Goal: Information Seeking & Learning: Understand process/instructions

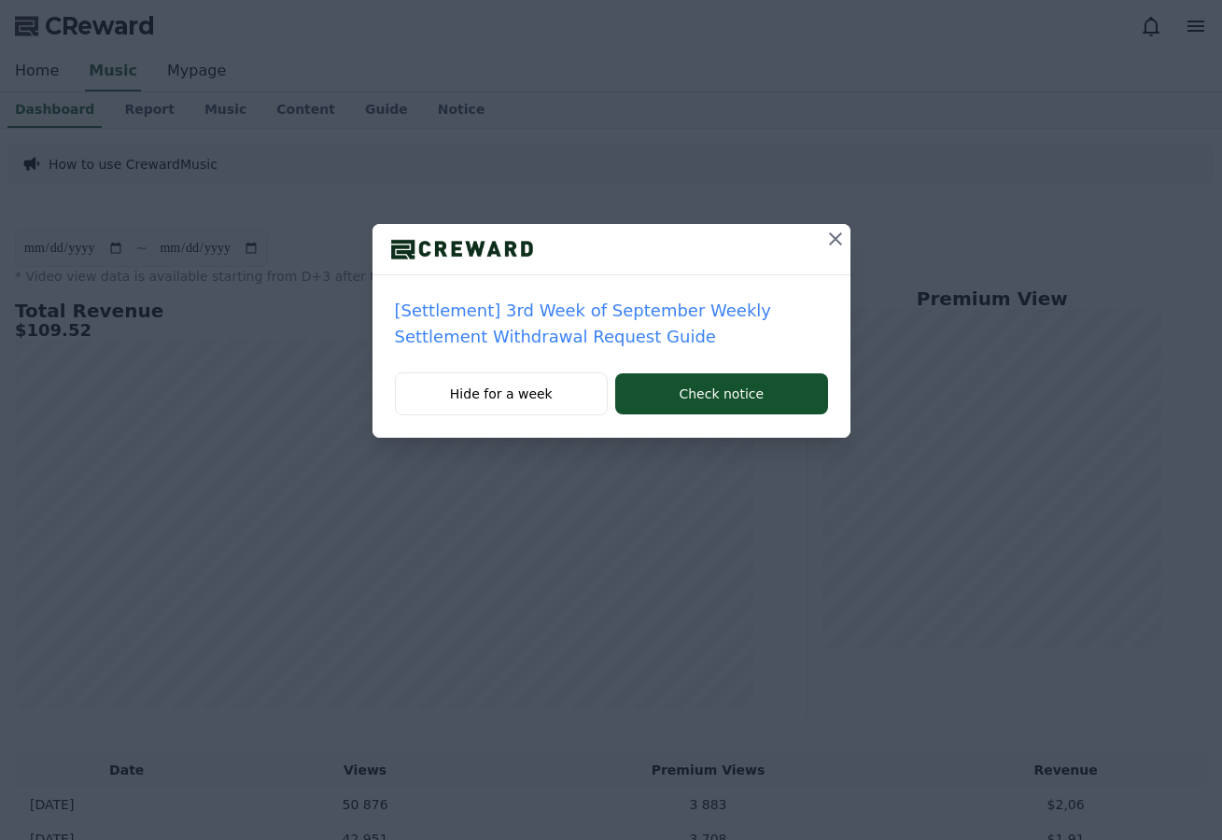
click at [831, 260] on div at bounding box center [836, 249] width 30 height 50
click at [826, 247] on icon at bounding box center [835, 239] width 22 height 22
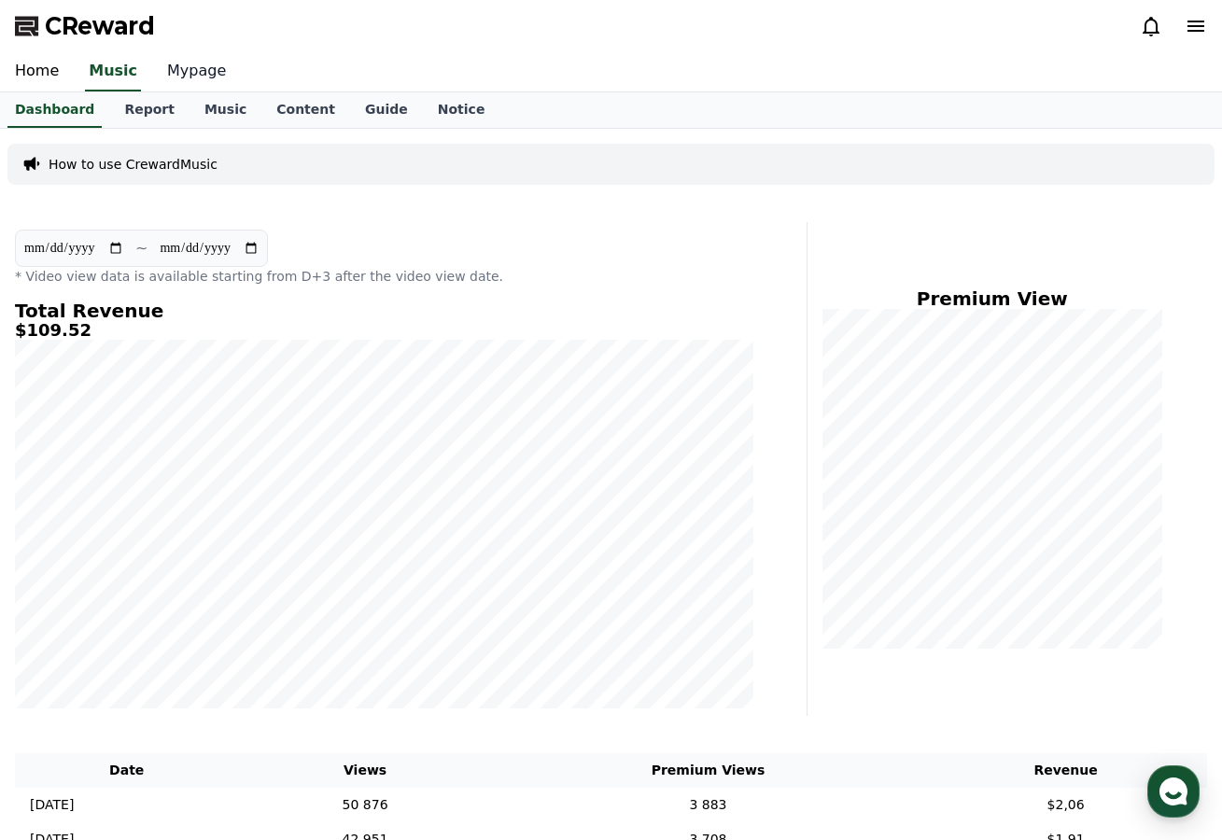
click at [197, 73] on link "Mypage" at bounding box center [196, 71] width 89 height 39
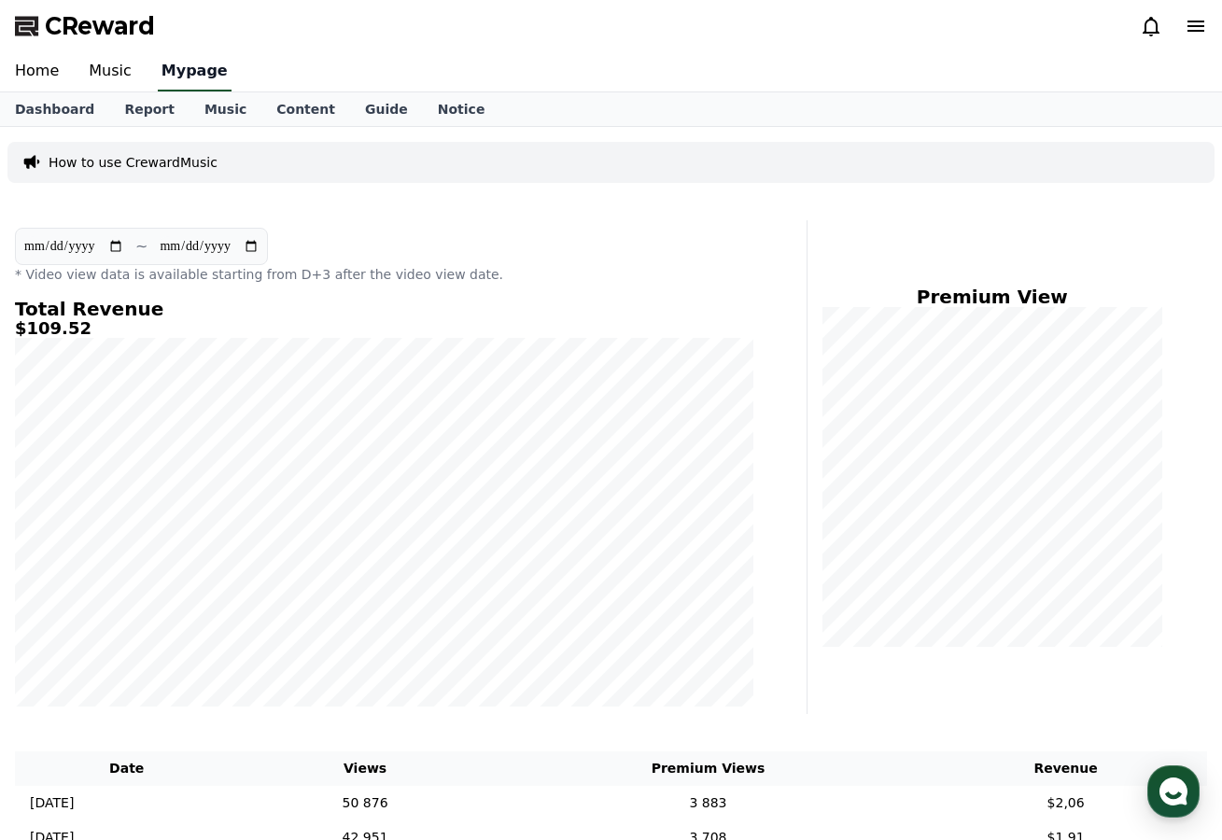
select select "**********"
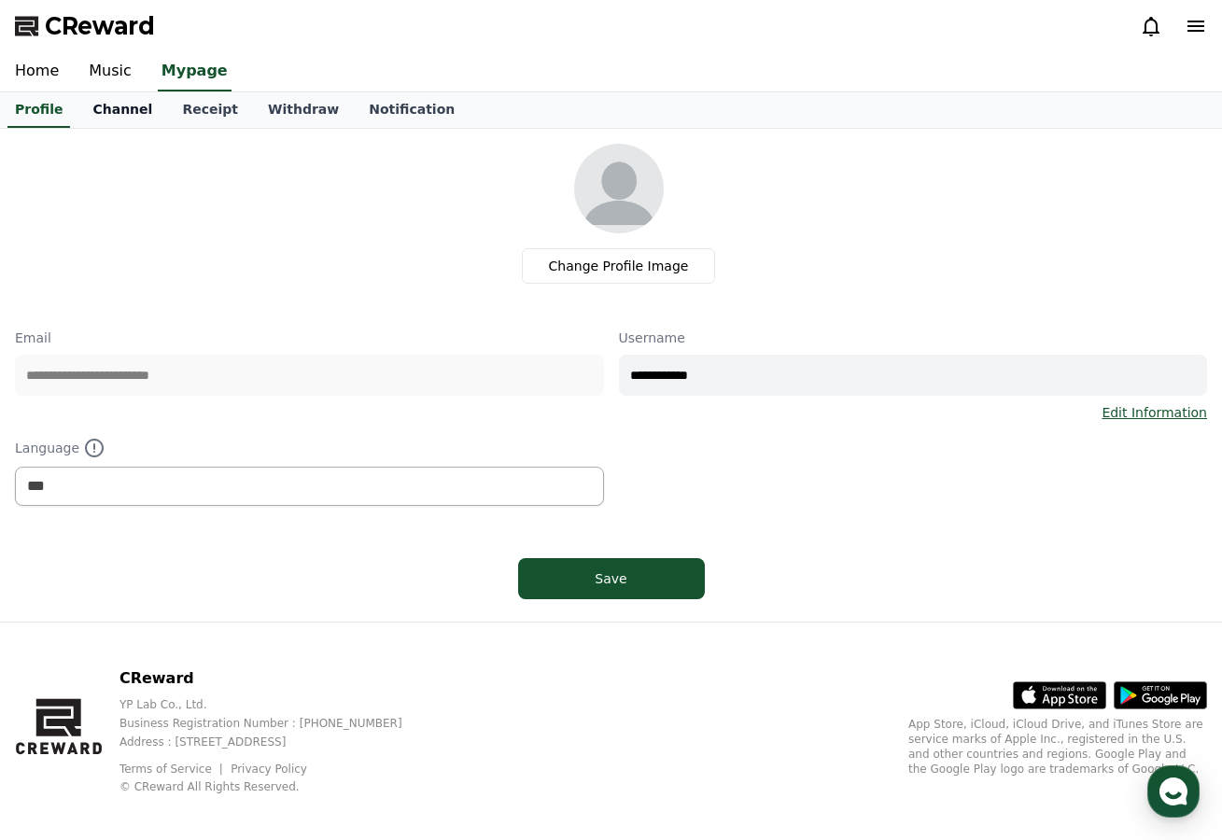
click at [104, 104] on link "Channel" at bounding box center [122, 109] width 90 height 35
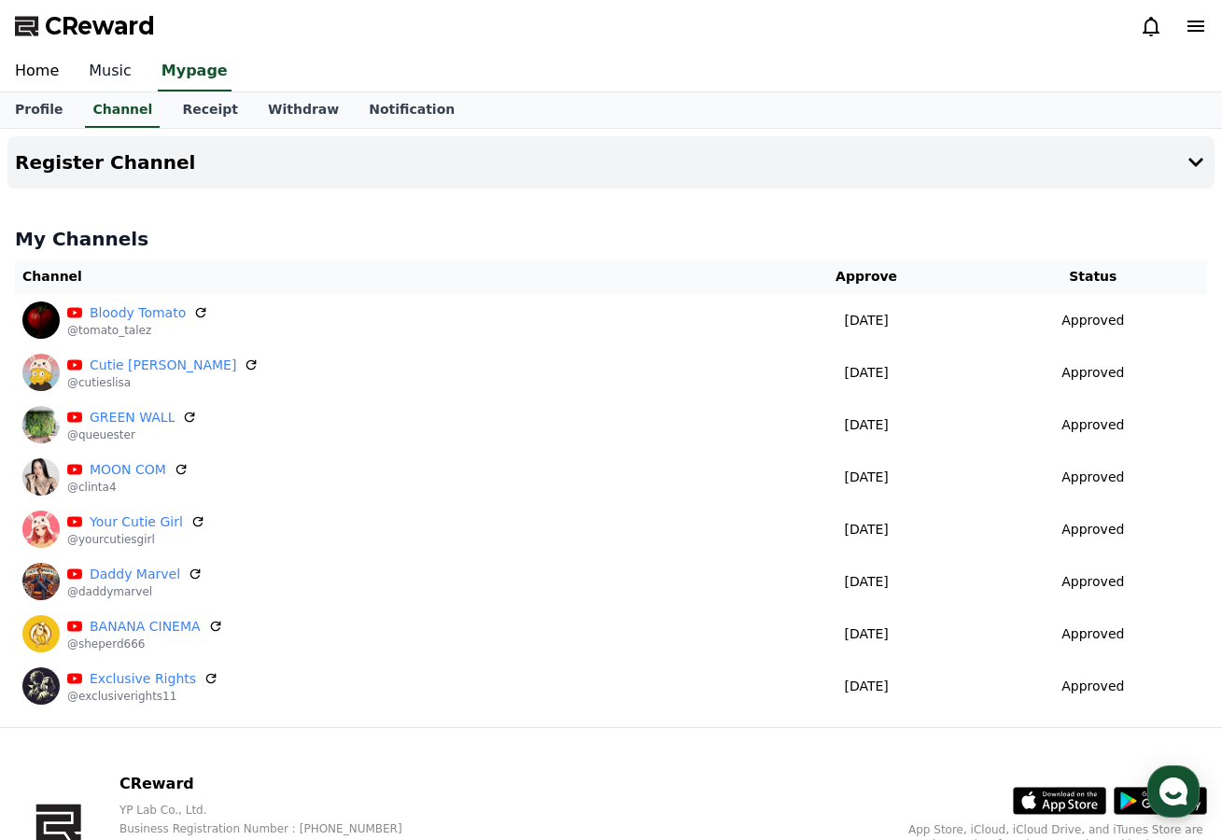
click at [103, 71] on link "Music" at bounding box center [110, 71] width 73 height 39
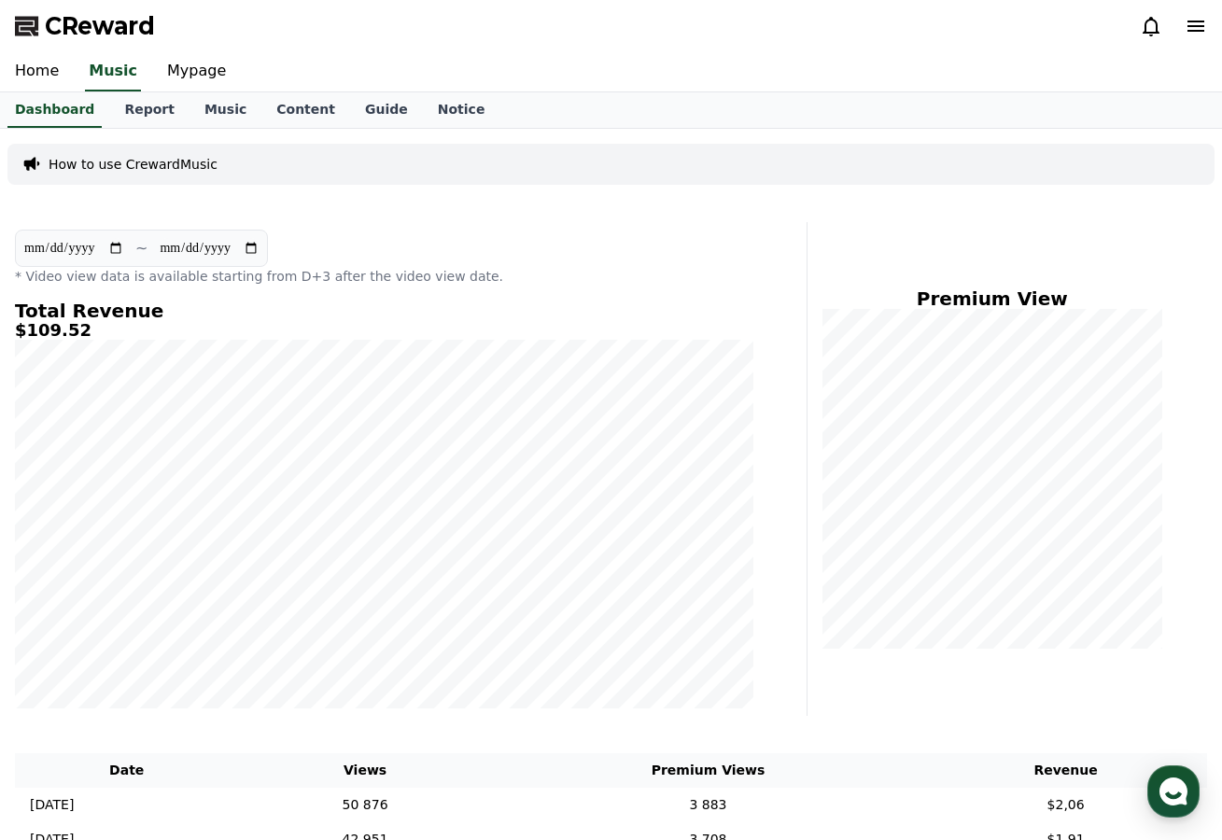
click at [1194, 26] on icon at bounding box center [1195, 26] width 17 height 11
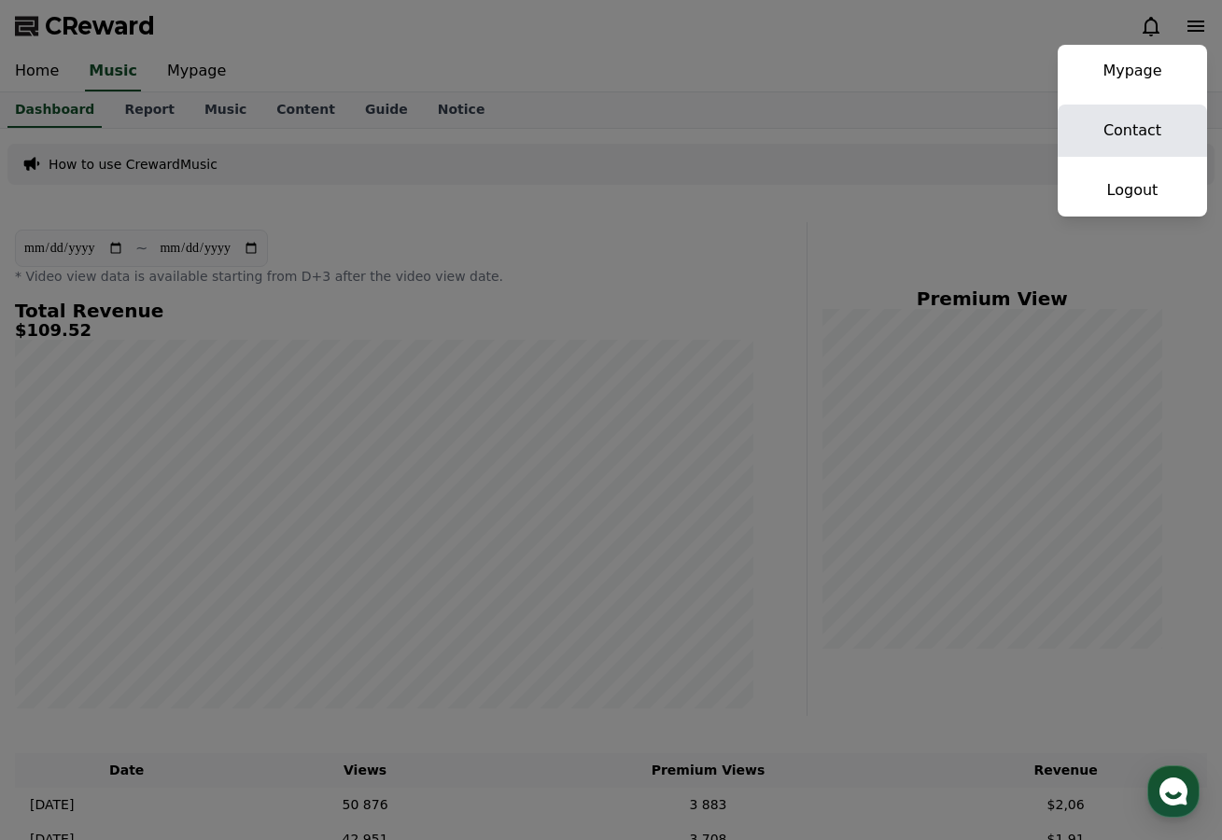
click at [1164, 129] on link "Contact" at bounding box center [1132, 131] width 149 height 52
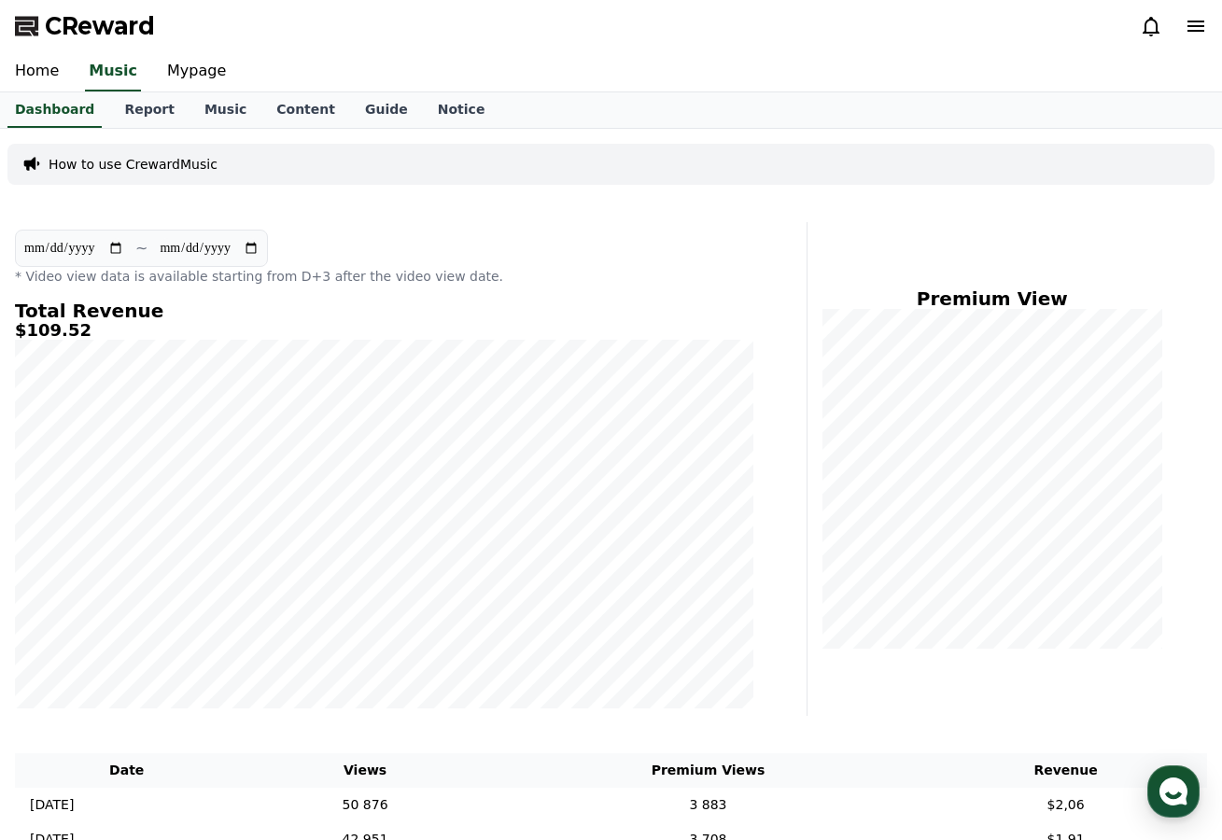
click at [1179, 22] on div at bounding box center [1173, 26] width 67 height 22
click at [1198, 40] on div at bounding box center [1173, 26] width 67 height 30
click at [1192, 18] on icon at bounding box center [1196, 26] width 22 height 22
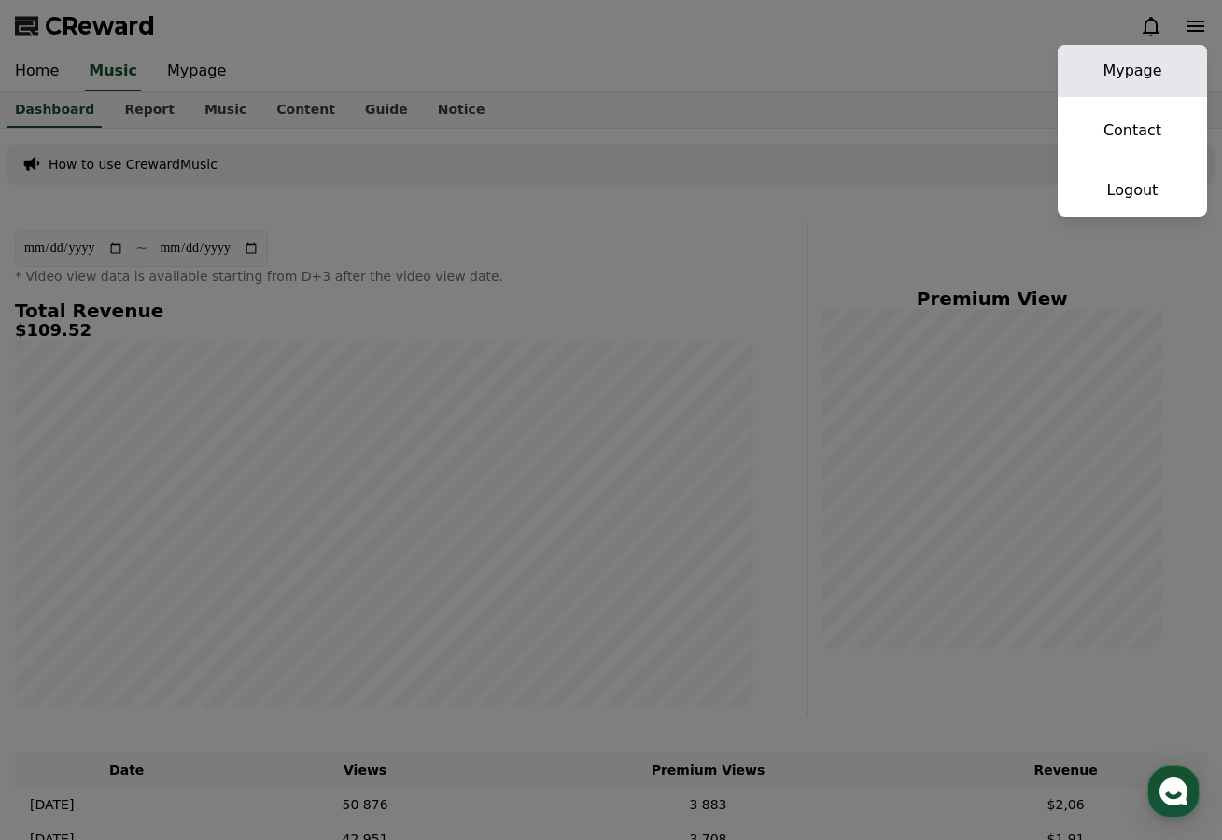
click at [1151, 74] on link "Mypage" at bounding box center [1132, 71] width 149 height 52
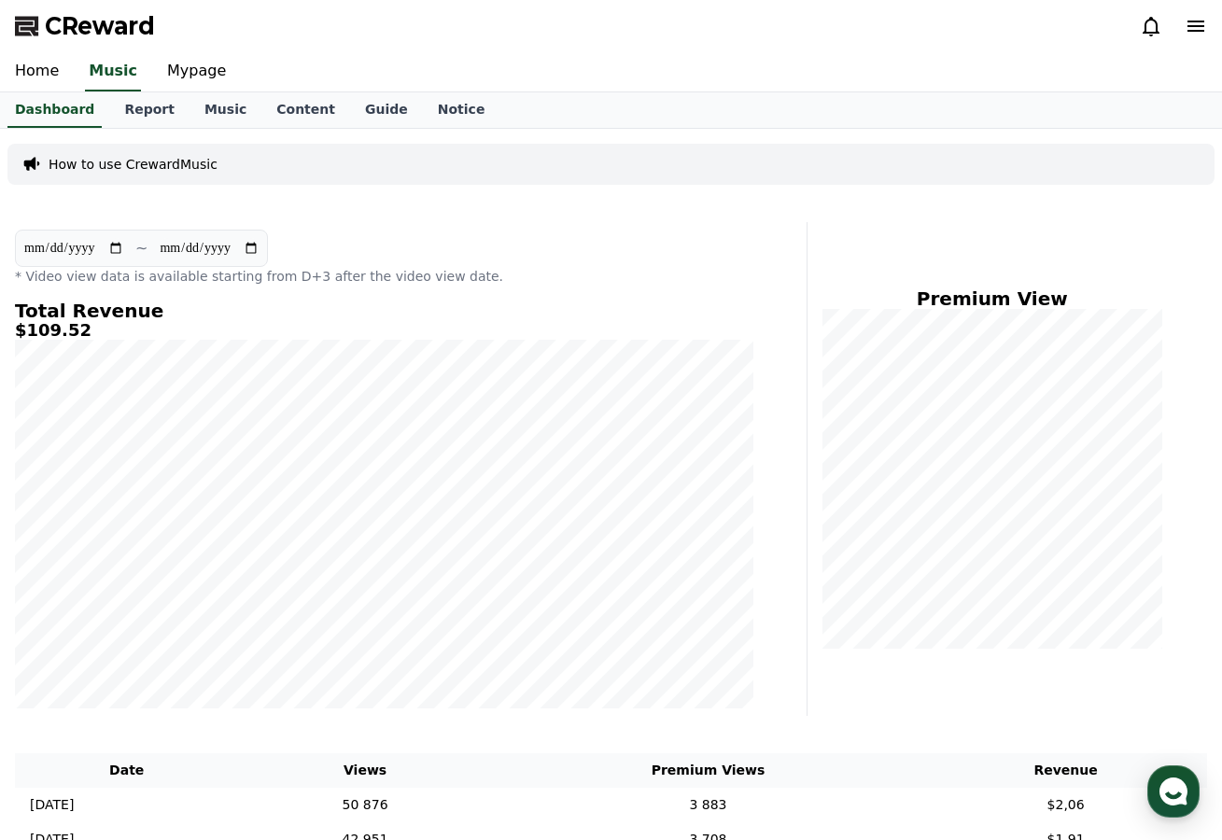
select select "**********"
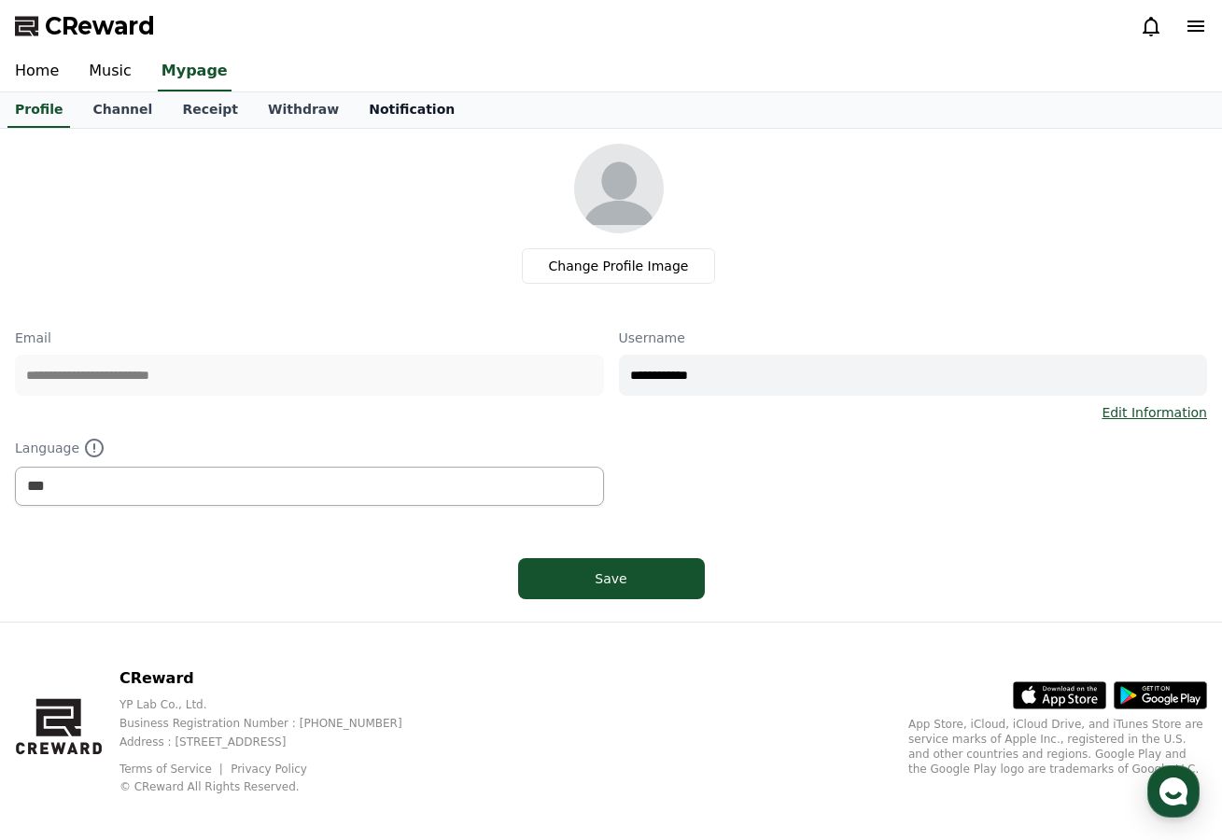
click at [377, 106] on link "Notification" at bounding box center [412, 109] width 116 height 35
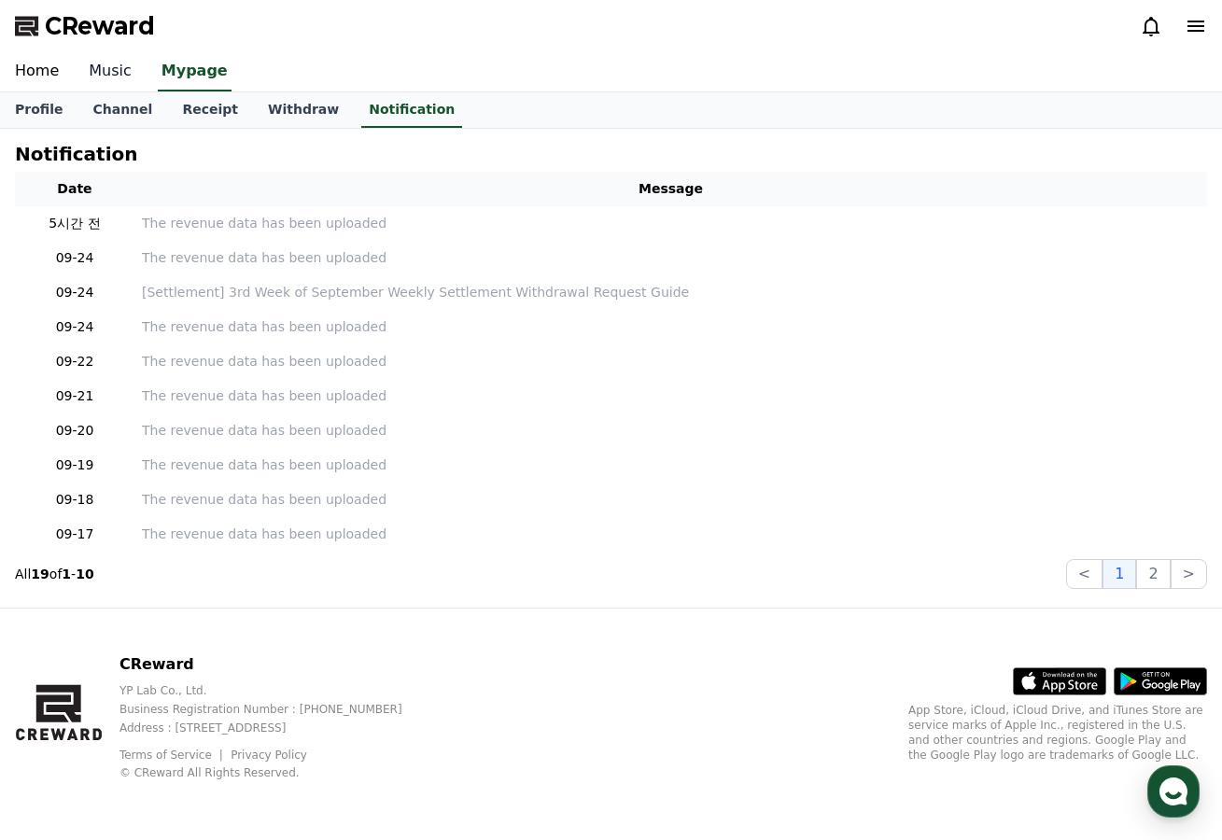
click at [111, 70] on link "Music" at bounding box center [110, 71] width 73 height 39
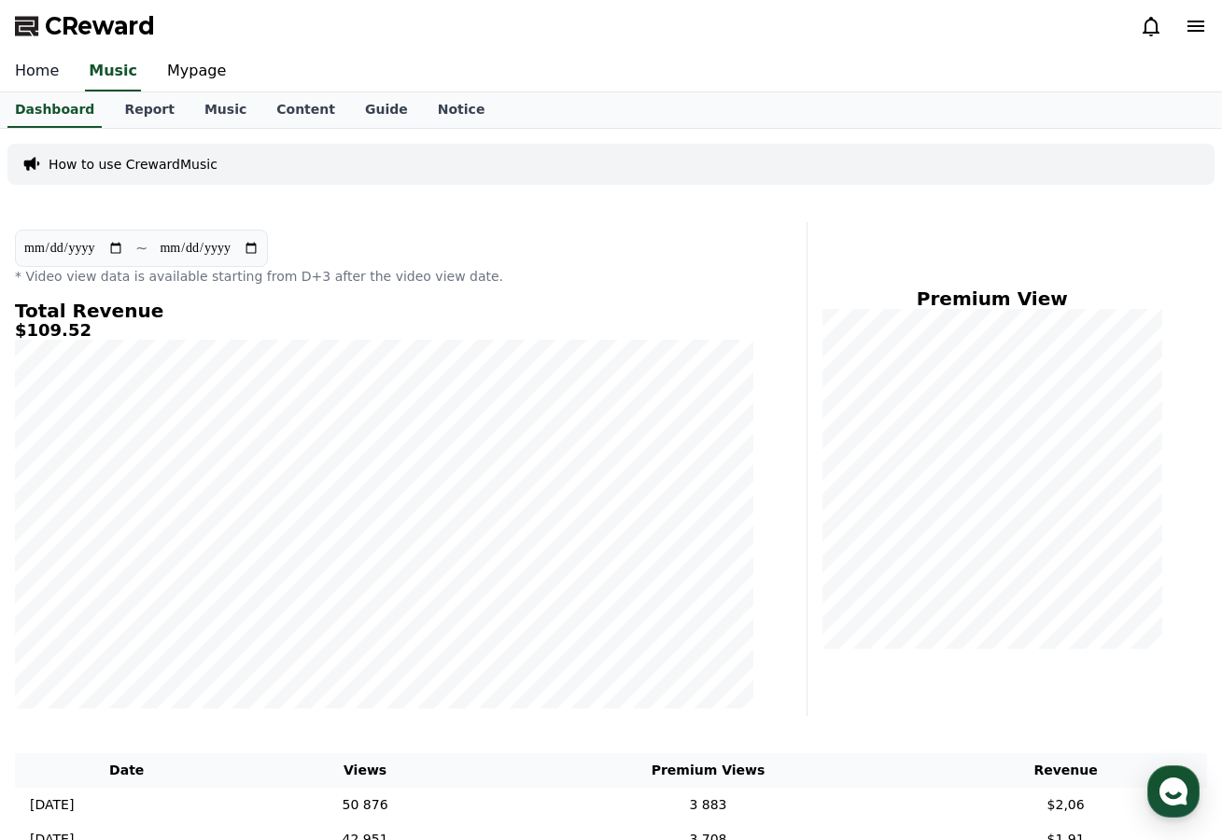
click at [47, 70] on link "Home" at bounding box center [37, 71] width 74 height 39
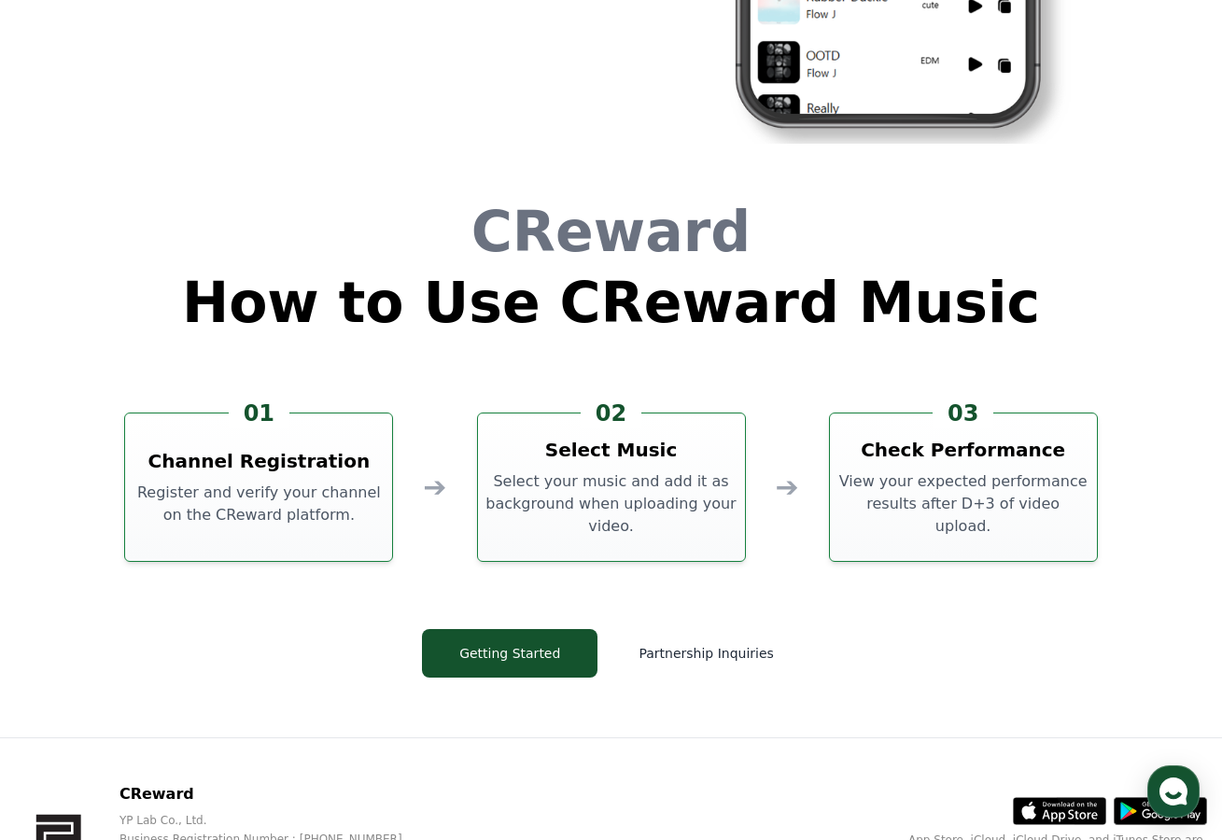
scroll to position [5058, 0]
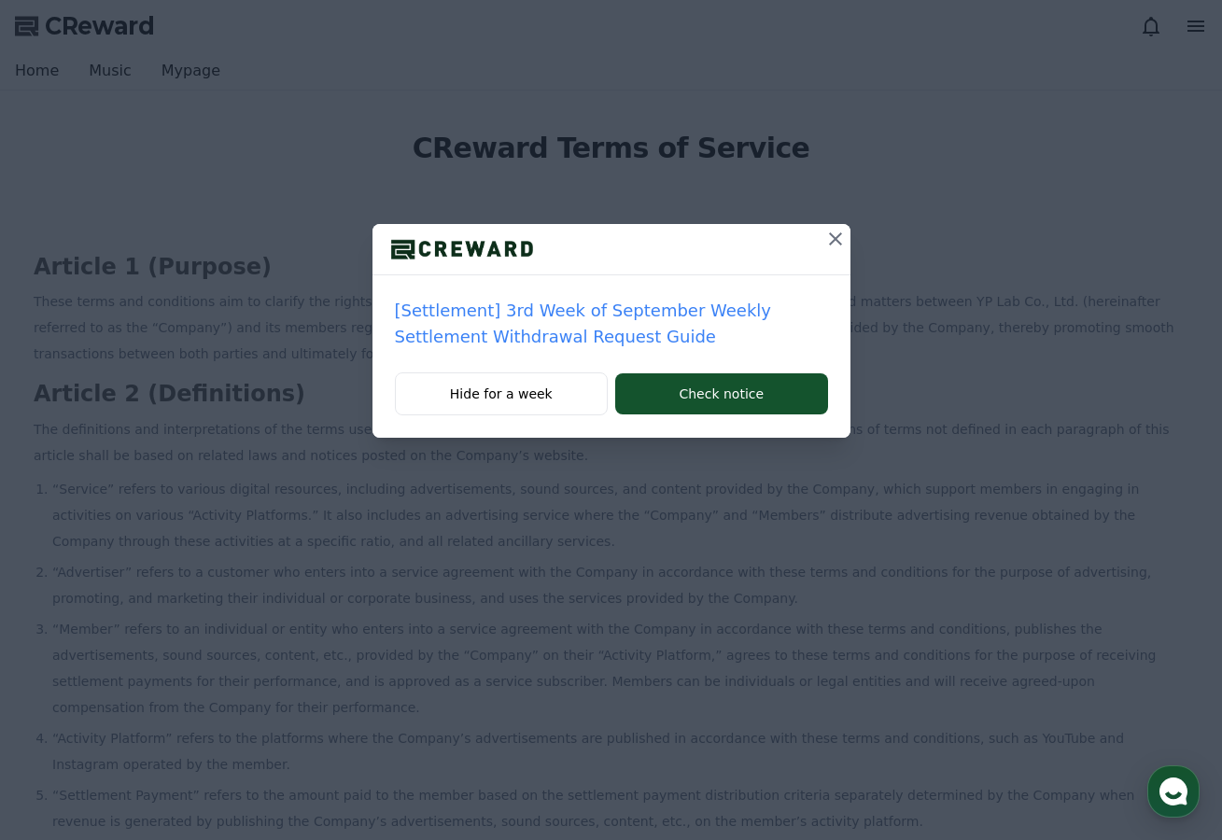
click at [828, 246] on icon at bounding box center [835, 239] width 22 height 22
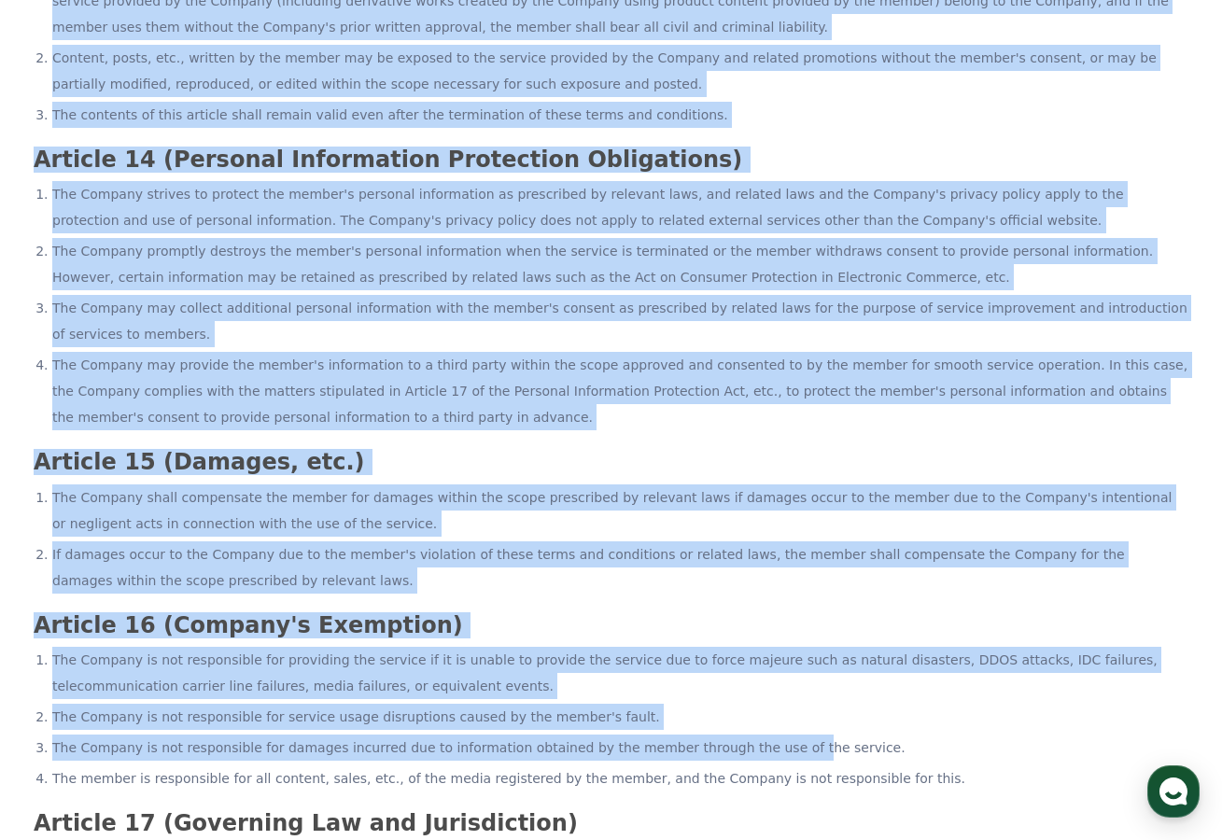
scroll to position [4808, 0]
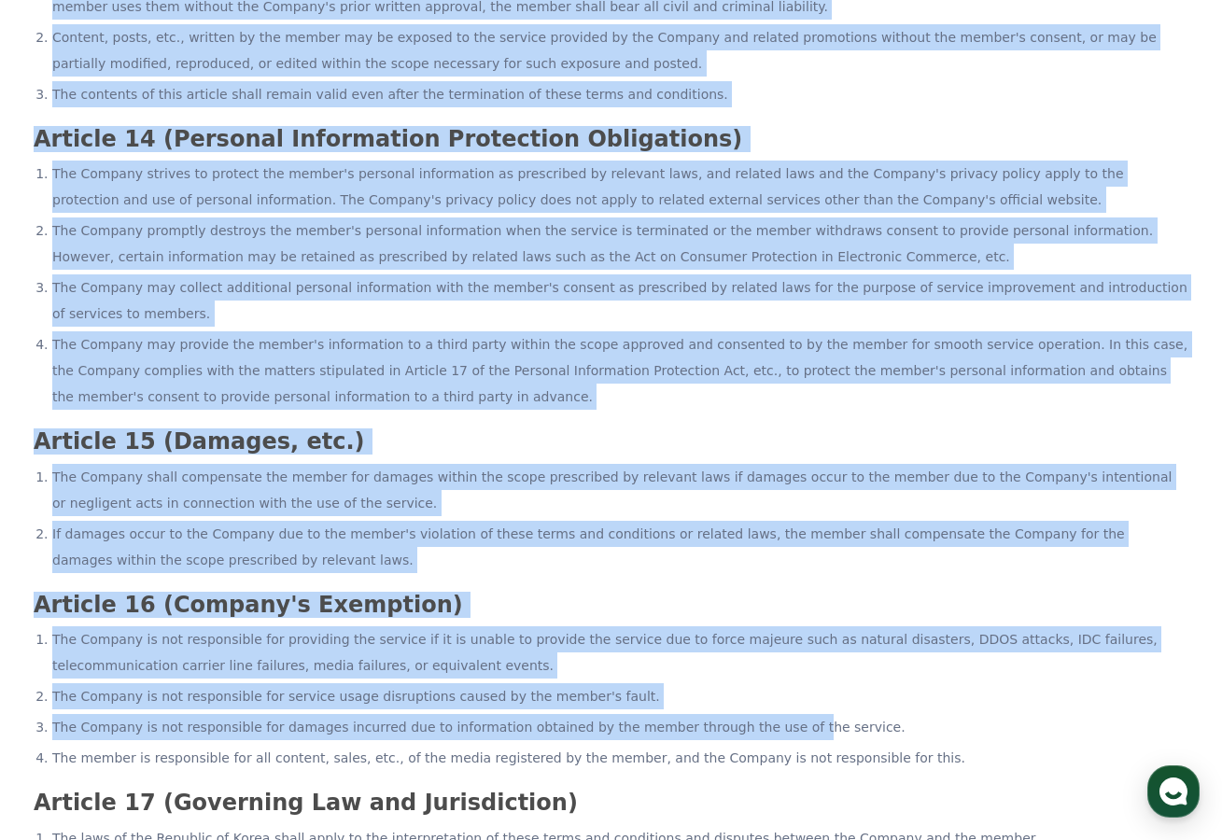
drag, startPoint x: 159, startPoint y: 132, endPoint x: 786, endPoint y: 543, distance: 750.3
copy div "LOremip Dolor si Ametcon Adipisc 7 (Elitsed) Doeiu tempo inc utlaboreet dol ma …"
